Goal: Find specific page/section

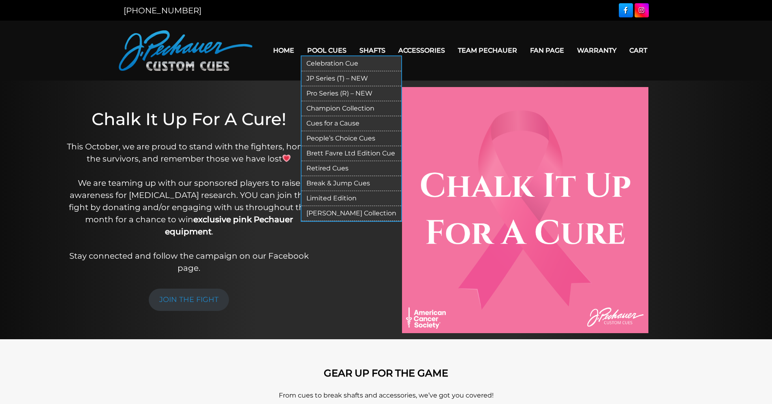
click at [332, 50] on link "Pool Cues" at bounding box center [327, 50] width 52 height 21
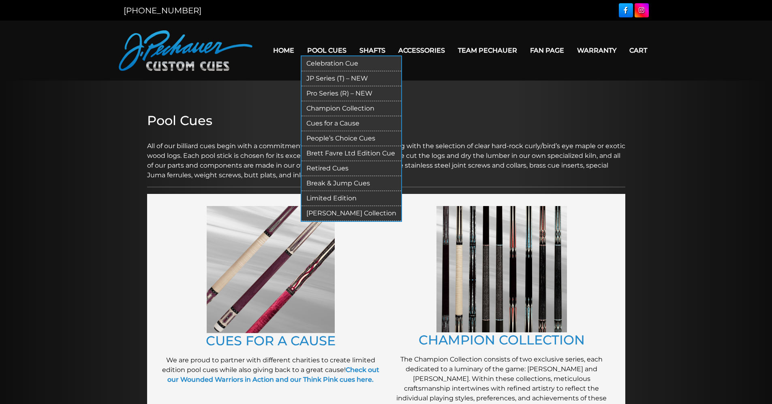
click at [336, 169] on link "Retired Cues" at bounding box center [351, 168] width 100 height 15
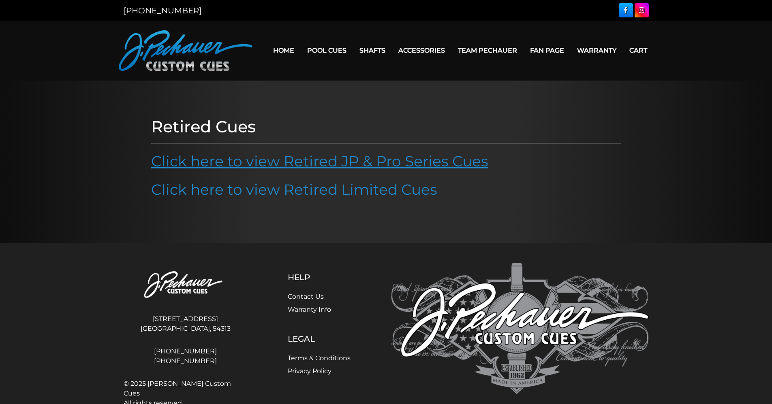
click at [427, 163] on link "Click here to view Retired JP & Pro Series Cues" at bounding box center [319, 161] width 337 height 18
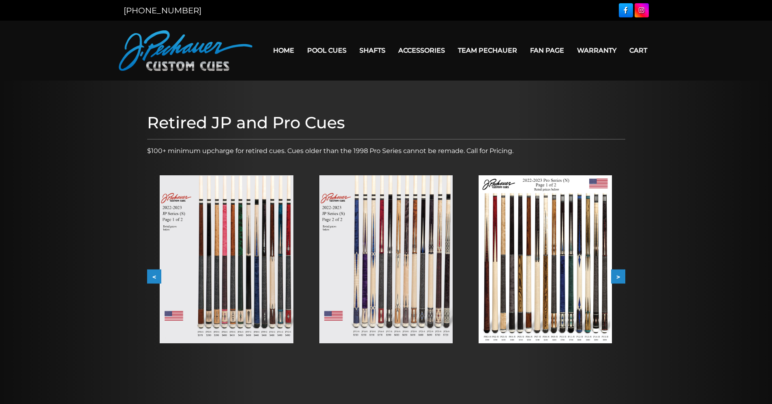
click at [261, 237] on img at bounding box center [226, 259] width 133 height 168
